Goal: Task Accomplishment & Management: Manage account settings

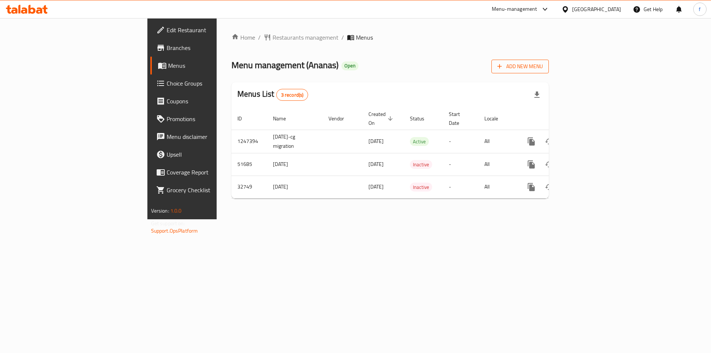
click at [503, 65] on icon "button" at bounding box center [499, 66] width 7 height 7
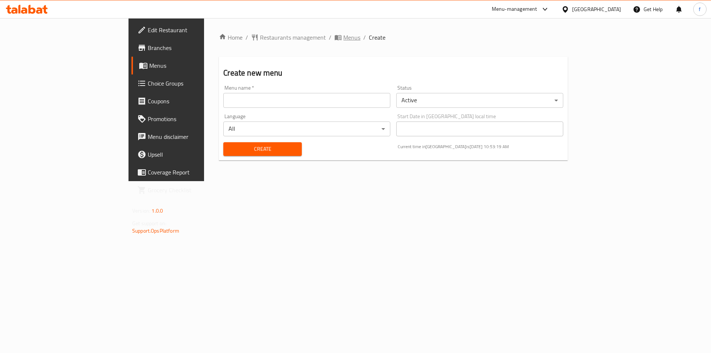
click at [343, 40] on span "Menus" at bounding box center [351, 37] width 17 height 9
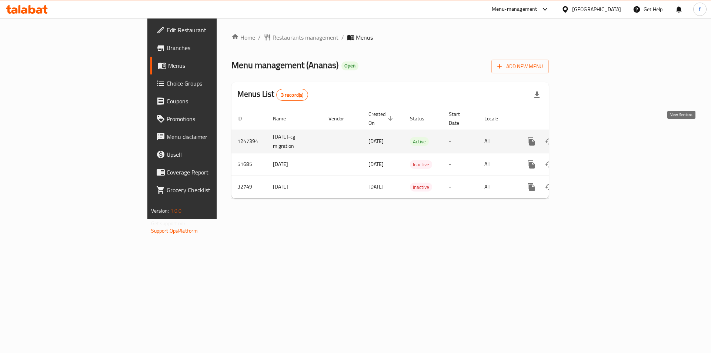
click at [589, 137] on icon "enhanced table" at bounding box center [584, 141] width 9 height 9
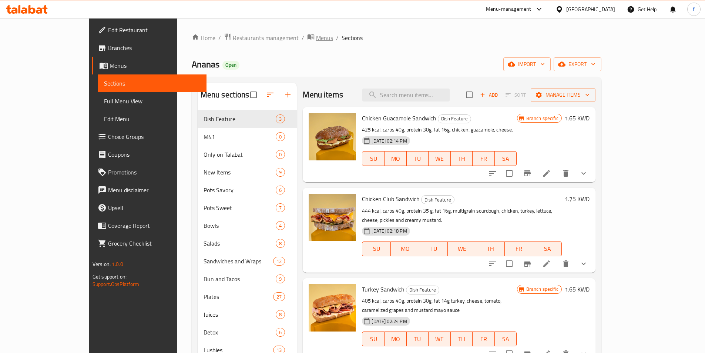
click at [316, 42] on span "Menus" at bounding box center [324, 37] width 17 height 9
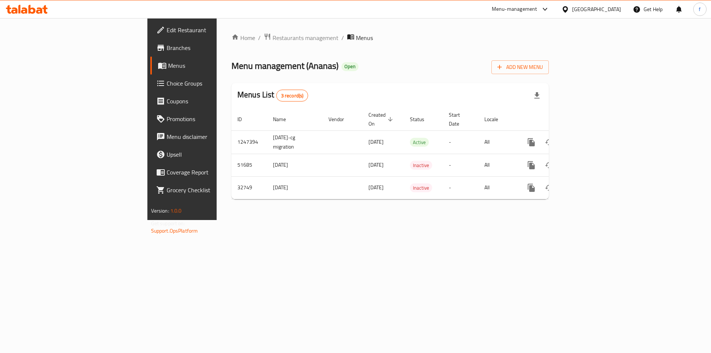
click at [323, 220] on div "Home / Restaurants management / Menus Menu management ( Ananas ) Open Add New M…" at bounding box center [390, 119] width 347 height 202
click at [391, 220] on div "Home / Restaurants management / Menus Menu management ( Ananas ) Open Add New M…" at bounding box center [390, 119] width 347 height 202
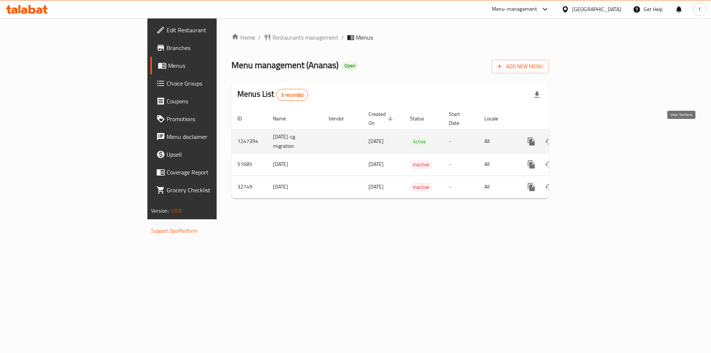
click at [588, 138] on icon "enhanced table" at bounding box center [584, 141] width 7 height 7
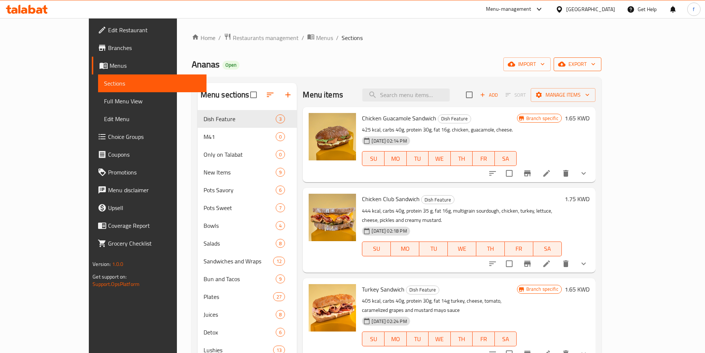
click at [595, 64] on span "export" at bounding box center [578, 64] width 36 height 9
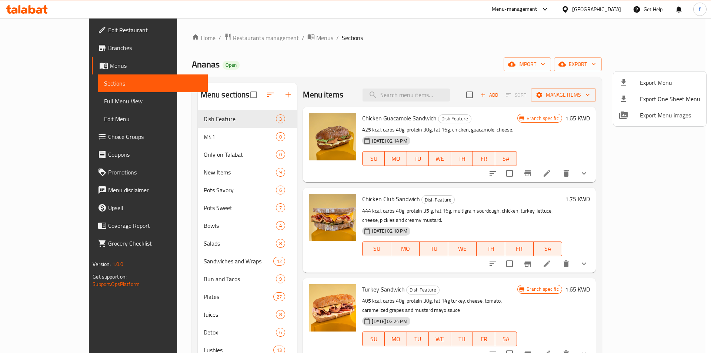
drag, startPoint x: 525, startPoint y: 60, endPoint x: 530, endPoint y: 66, distance: 8.7
click at [527, 64] on div at bounding box center [355, 176] width 711 height 353
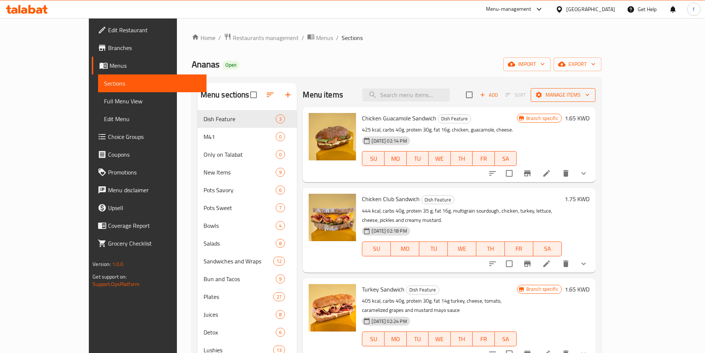
click at [595, 90] on button "Manage items" at bounding box center [563, 95] width 65 height 14
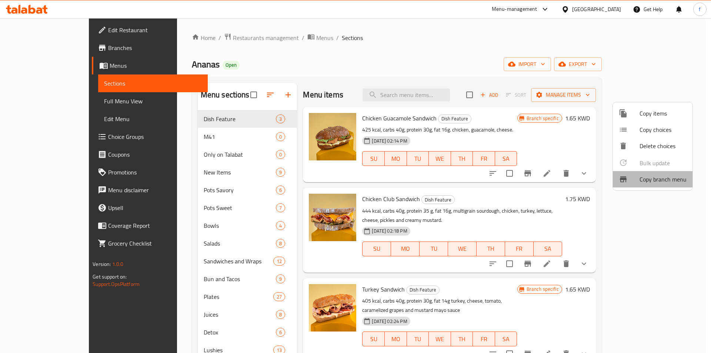
click at [648, 177] on span "Copy branch menu" at bounding box center [662, 179] width 47 height 9
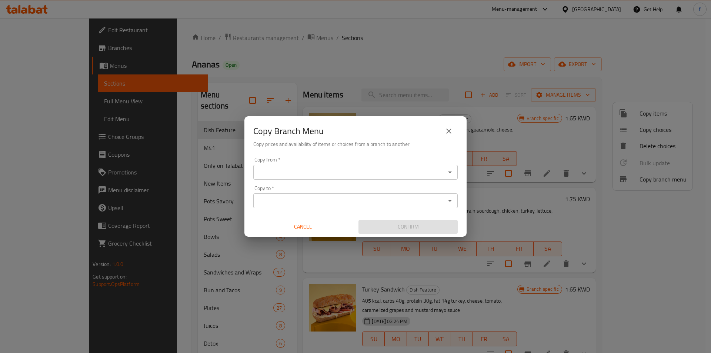
click at [295, 173] on input "Copy from   *" at bounding box center [349, 172] width 188 height 10
click at [312, 170] on input "Copy from   *" at bounding box center [349, 172] width 188 height 10
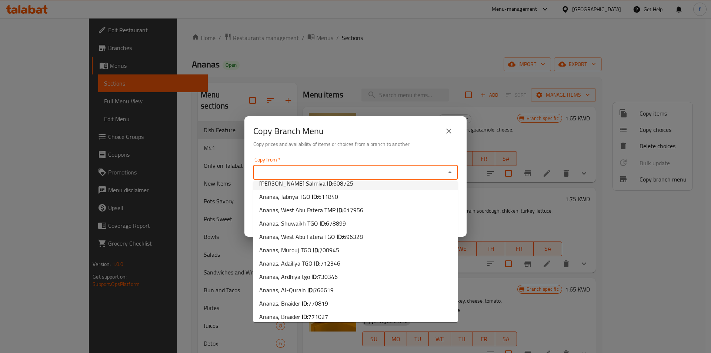
scroll to position [51, 0]
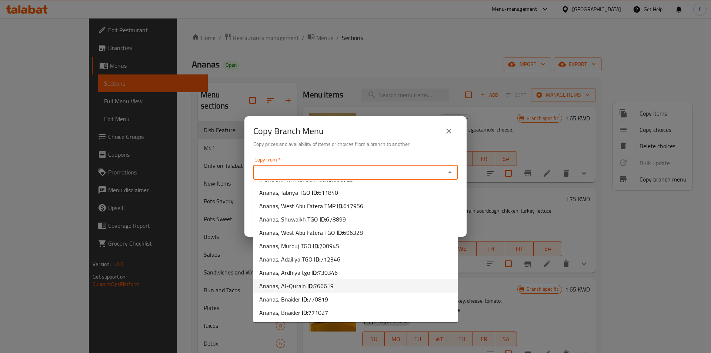
click at [296, 286] on span "Ananas, Al-Qurain ID: 766619" at bounding box center [296, 285] width 74 height 9
type input "Ananas, Al-Qurain"
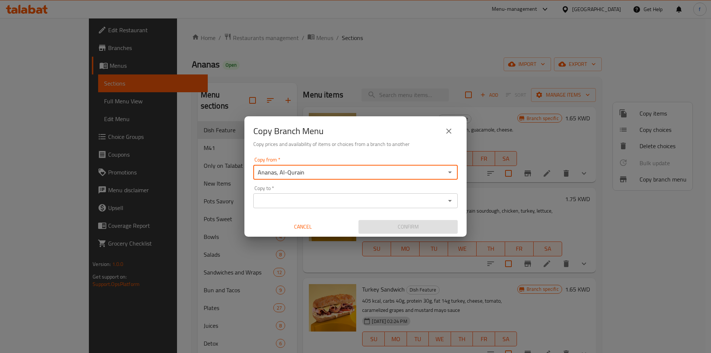
click at [298, 170] on input "Ananas, Al-Qurain" at bounding box center [349, 172] width 188 height 10
type input "Ananas, Al-Qurain"
click at [298, 170] on input "Ananas, Al-Qurain" at bounding box center [349, 172] width 188 height 10
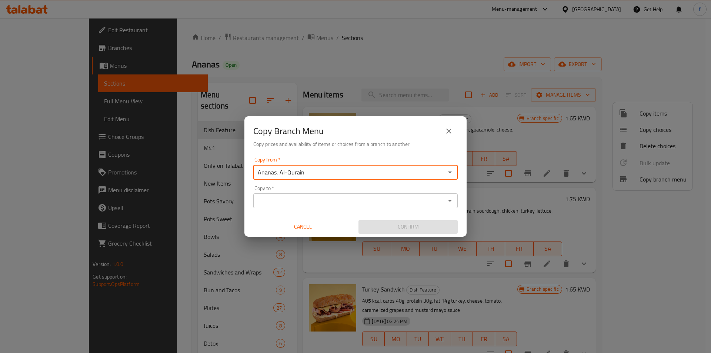
click at [298, 170] on input "Ananas, Al-Qurain" at bounding box center [349, 172] width 188 height 10
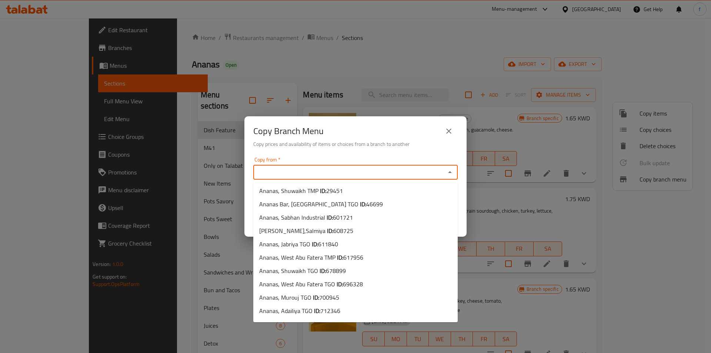
click at [298, 170] on input "Copy from   *" at bounding box center [349, 172] width 188 height 10
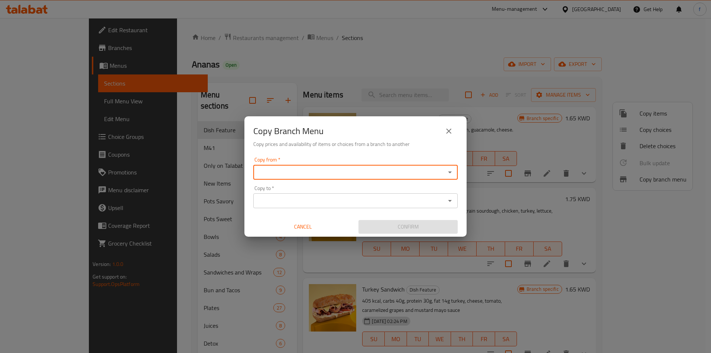
click at [288, 173] on input "Copy from   *" at bounding box center [349, 172] width 188 height 10
paste input "730346"
type input "7"
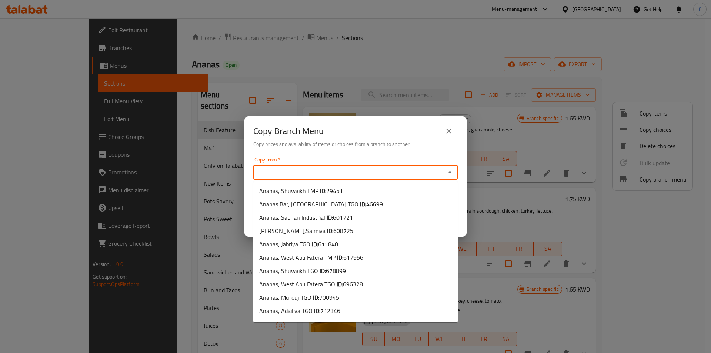
scroll to position [23, 0]
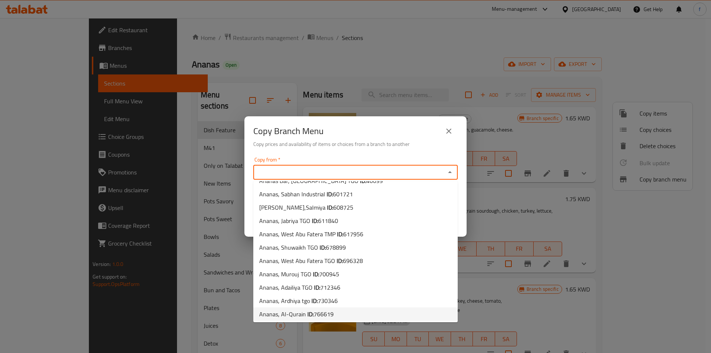
click at [288, 173] on input "Copy from   *" at bounding box center [349, 172] width 188 height 10
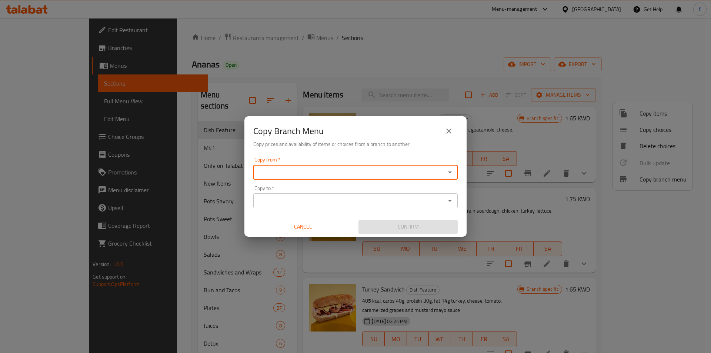
click at [288, 173] on input "Copy from   *" at bounding box center [349, 172] width 188 height 10
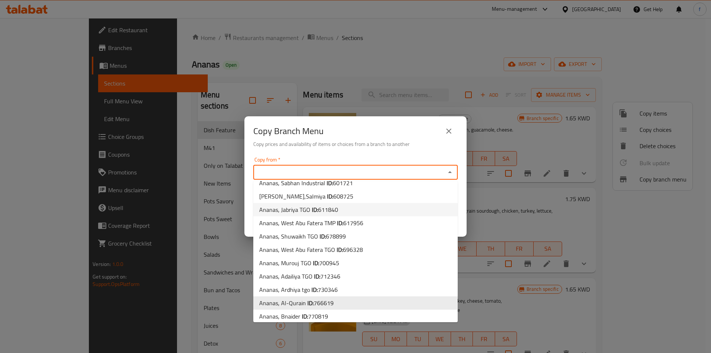
scroll to position [51, 0]
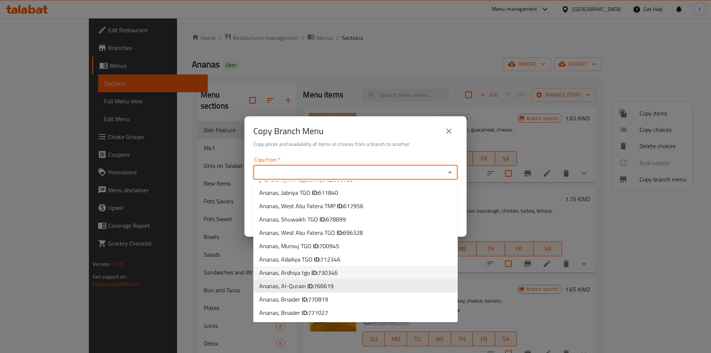
click at [286, 275] on span "Ananas, Ardhiya tgo ID: 730346" at bounding box center [298, 272] width 78 height 9
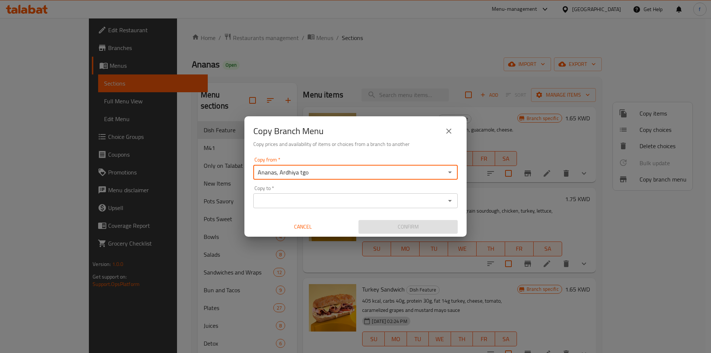
type input "Ananas, Ardhiya tgo"
click at [354, 171] on input "Ananas, Ardhiya tgo" at bounding box center [349, 172] width 188 height 10
click at [451, 172] on icon "Open" at bounding box center [450, 172] width 4 height 2
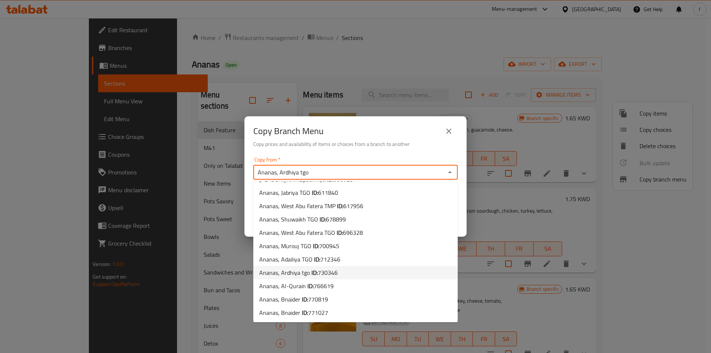
click at [285, 273] on span "Ananas, Ardhiya tgo ID: 730346" at bounding box center [298, 272] width 78 height 9
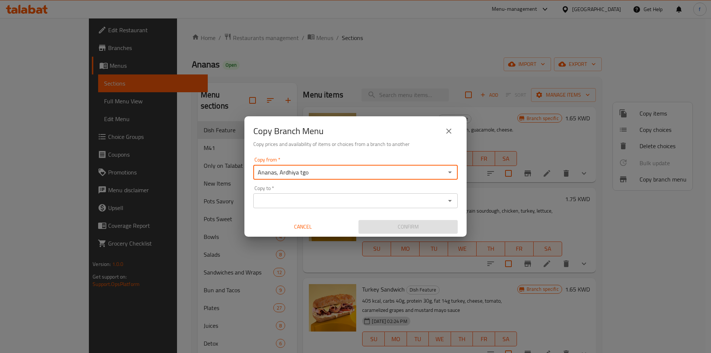
click at [294, 197] on input "Copy to   *" at bounding box center [349, 200] width 188 height 10
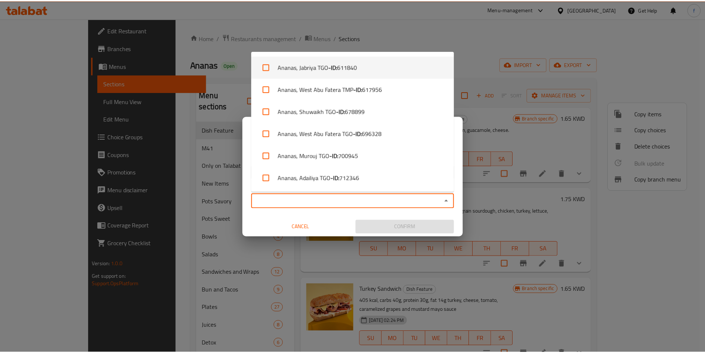
scroll to position [176, 0]
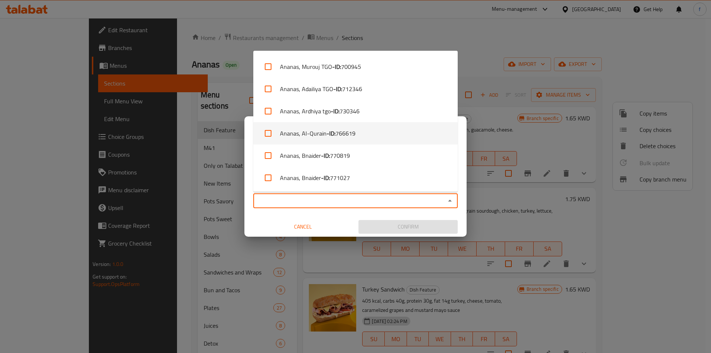
click at [294, 131] on li "Ananas, Al-Qurain - ID: 766619" at bounding box center [355, 133] width 204 height 22
checkbox input "true"
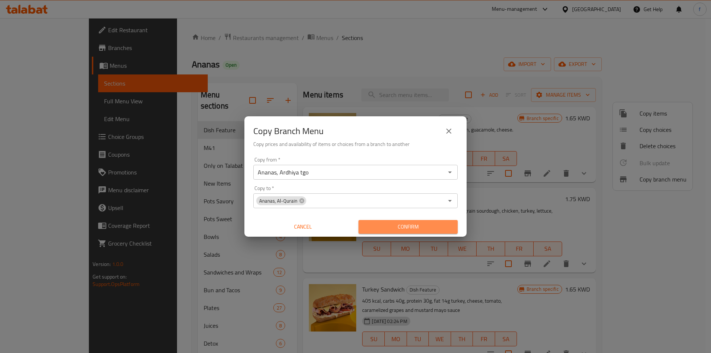
click at [423, 226] on span "Confirm" at bounding box center [407, 226] width 87 height 9
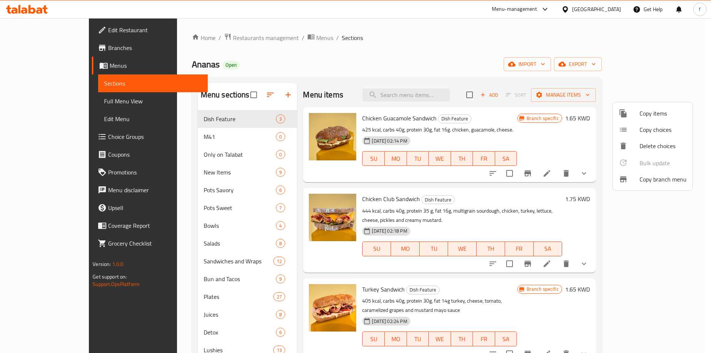
click at [407, 51] on div at bounding box center [355, 176] width 711 height 353
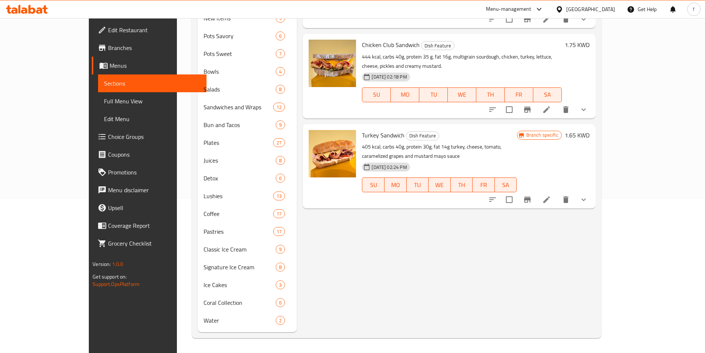
scroll to position [0, 0]
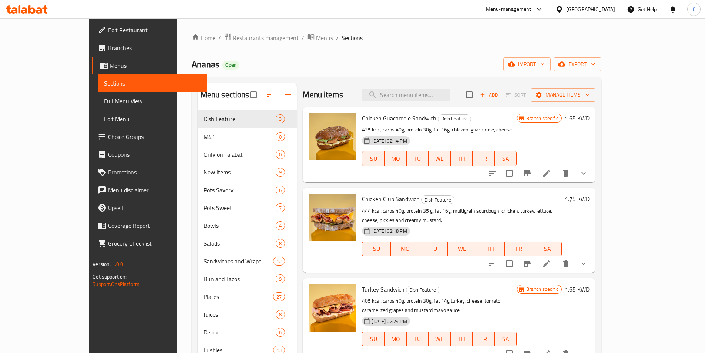
click at [457, 47] on div "Home / Restaurants management / Menus / Sections Ananas Open import export Menu…" at bounding box center [397, 262] width 410 height 459
click at [104, 99] on span "Full Menu View" at bounding box center [152, 101] width 97 height 9
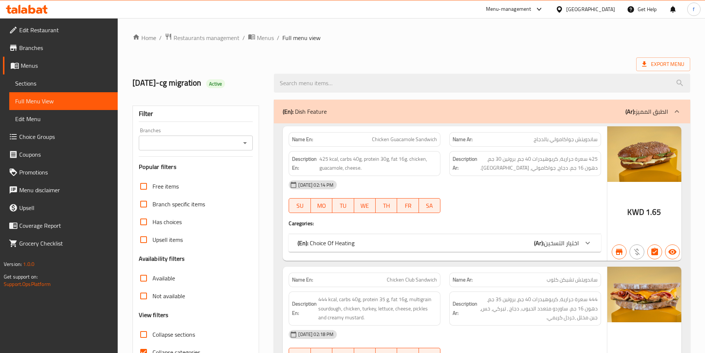
click at [47, 40] on link "Branches" at bounding box center [60, 48] width 115 height 18
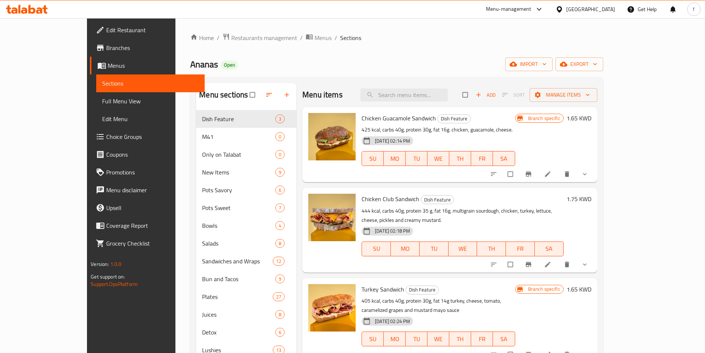
click at [106, 46] on span "Branches" at bounding box center [152, 47] width 93 height 9
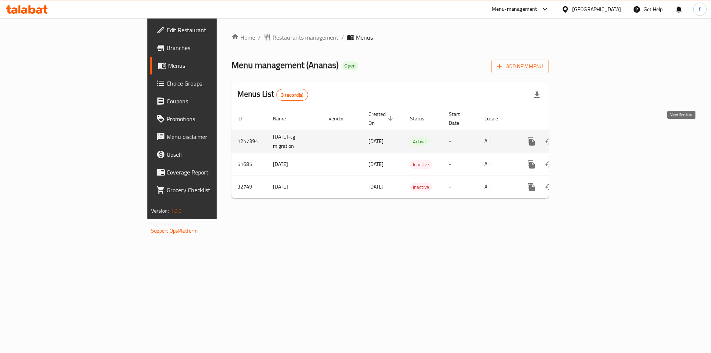
click at [589, 137] on icon "enhanced table" at bounding box center [584, 141] width 9 height 9
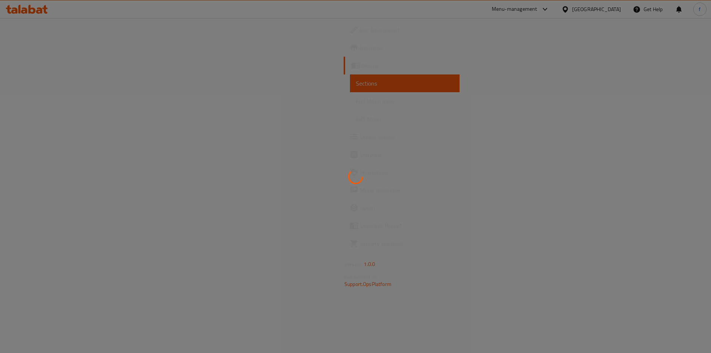
click at [622, 80] on div at bounding box center [355, 176] width 711 height 353
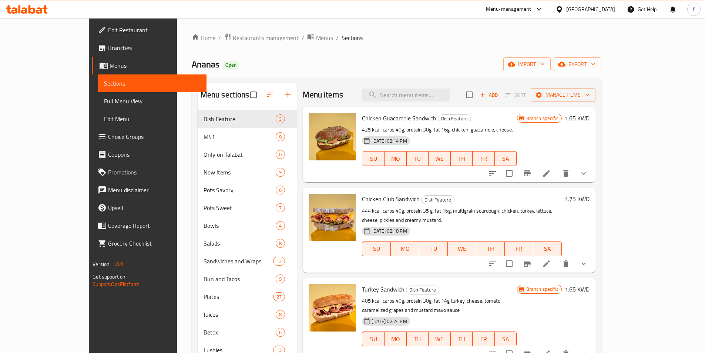
click at [564, 20] on div "Home / Restaurants management / Menus / Sections Ananas Open import export Menu…" at bounding box center [396, 262] width 439 height 489
click at [561, 31] on div "Home / Restaurants management / Menus / Sections Ananas Open import export Menu…" at bounding box center [396, 262] width 439 height 489
click at [104, 104] on span "Full Menu View" at bounding box center [152, 101] width 97 height 9
click at [104, 99] on span "Full Menu View" at bounding box center [152, 101] width 97 height 9
click at [104, 104] on span "Full Menu View" at bounding box center [152, 101] width 97 height 9
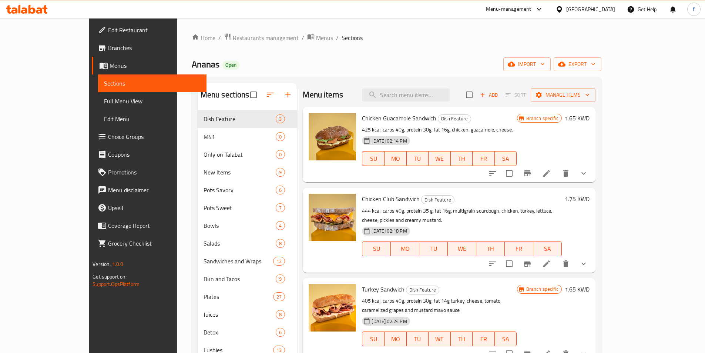
click at [104, 103] on span "Full Menu View" at bounding box center [152, 101] width 97 height 9
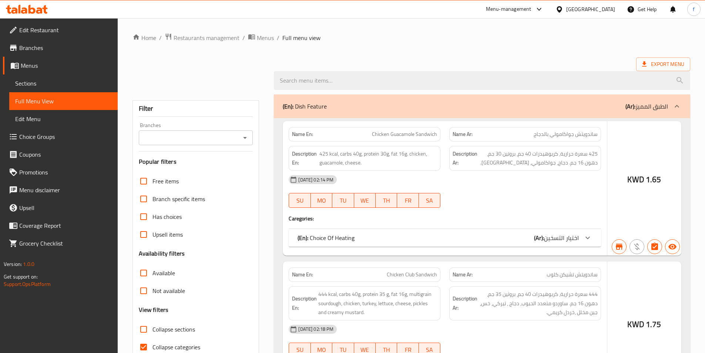
click at [54, 104] on span "Full Menu View" at bounding box center [63, 101] width 97 height 9
click at [64, 100] on span "Full Menu View" at bounding box center [63, 101] width 97 height 9
click at [370, 36] on ol "Home / Restaurants management / Menus / Full menu view" at bounding box center [411, 38] width 558 height 10
click at [38, 101] on span "Full Menu View" at bounding box center [63, 101] width 97 height 9
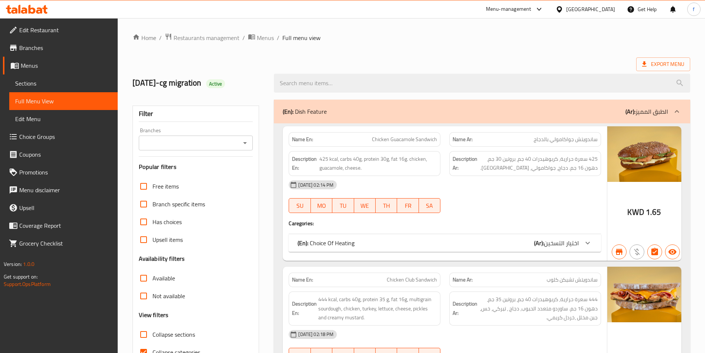
click at [309, 140] on strong "Name En:" at bounding box center [302, 139] width 21 height 8
copy strong "Name En:"
click at [303, 157] on strong "Description En:" at bounding box center [305, 163] width 26 height 18
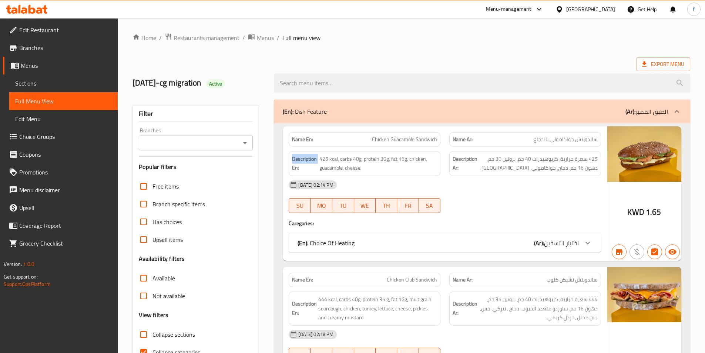
click at [303, 157] on strong "Description En:" at bounding box center [305, 163] width 26 height 18
copy strong "Description En:"
click at [465, 34] on ol "Home / Restaurants management / Menus / Full menu view" at bounding box center [411, 38] width 558 height 10
